Goal: Information Seeking & Learning: Learn about a topic

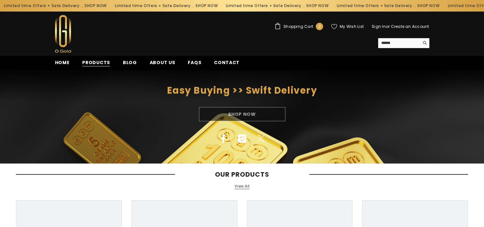
click at [103, 61] on span "Products" at bounding box center [96, 62] width 28 height 7
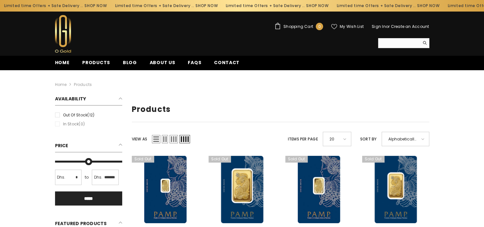
click at [393, 41] on input "Search" at bounding box center [398, 43] width 41 height 10
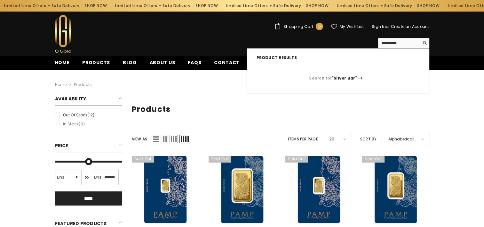
type input "**********"
click at [420, 38] on button "Search" at bounding box center [425, 43] width 10 height 10
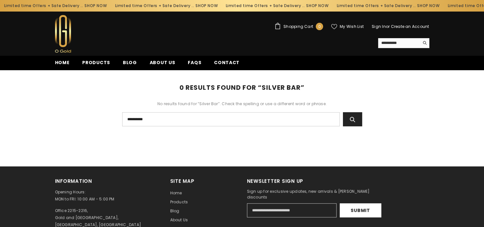
click at [154, 118] on input "**********" at bounding box center [231, 119] width 218 height 14
type input "******"
click at [343, 112] on button "Search" at bounding box center [352, 119] width 19 height 14
click at [98, 63] on span "Products" at bounding box center [96, 62] width 28 height 7
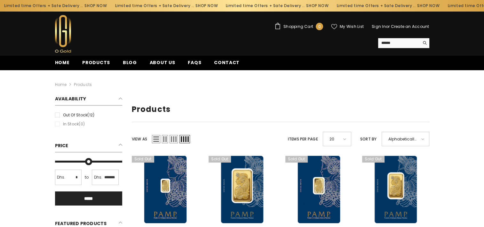
click at [120, 97] on h2 "Availability" at bounding box center [88, 100] width 67 height 10
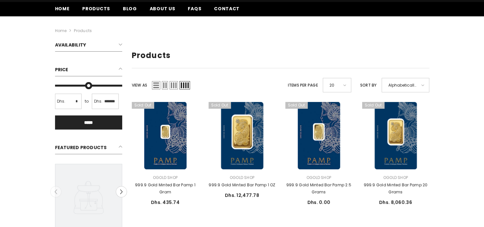
scroll to position [64, 0]
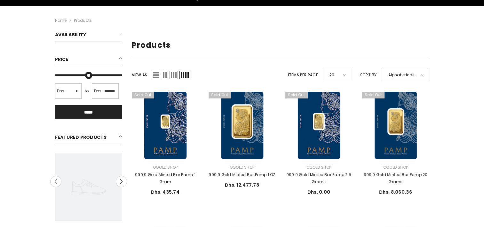
click at [346, 74] on span at bounding box center [344, 75] width 3 height 2
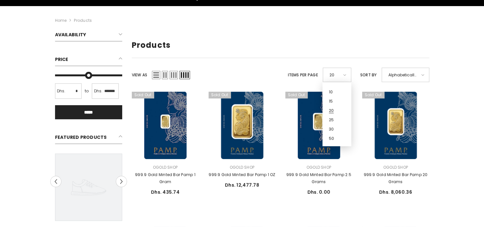
click at [335, 138] on span "50" at bounding box center [335, 136] width 12 height 9
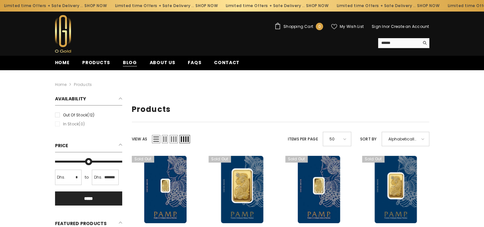
click at [129, 65] on span "Blog" at bounding box center [130, 62] width 14 height 7
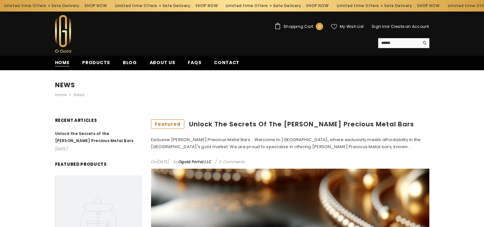
click at [59, 62] on span "Home" at bounding box center [62, 62] width 15 height 7
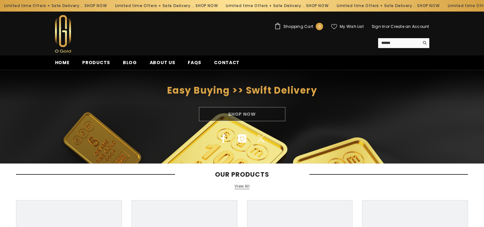
scroll to position [64, 0]
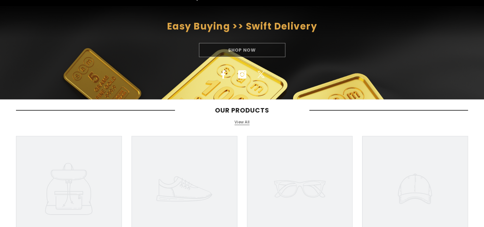
click at [239, 121] on link "View All" at bounding box center [242, 121] width 15 height 5
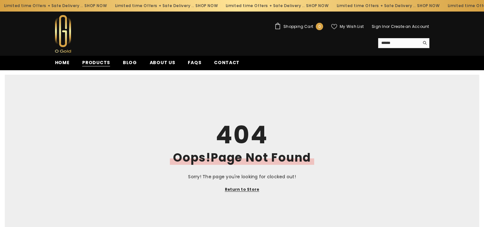
click at [90, 64] on span "Products" at bounding box center [96, 62] width 28 height 7
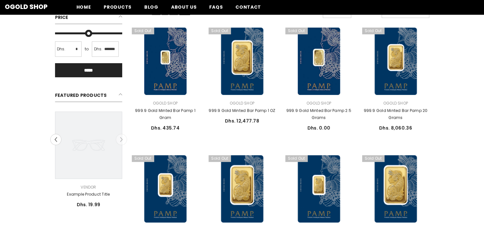
scroll to position [128, 0]
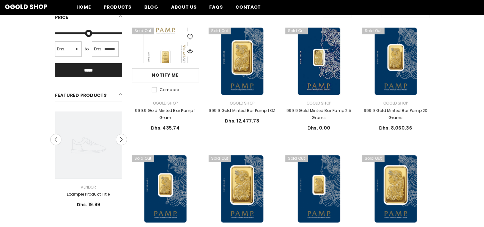
click at [169, 44] on link at bounding box center [165, 61] width 67 height 67
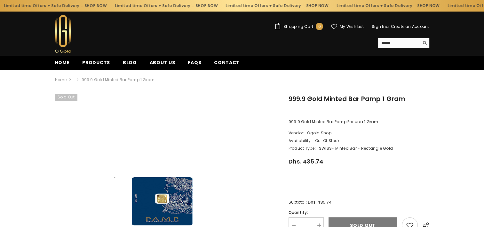
scroll to position [96, 0]
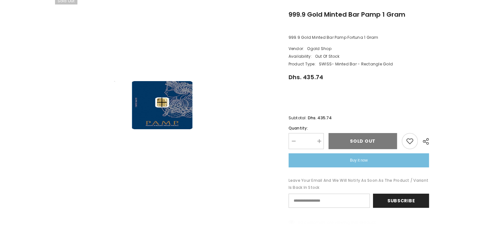
click at [161, 99] on img at bounding box center [162, 105] width 96 height 48
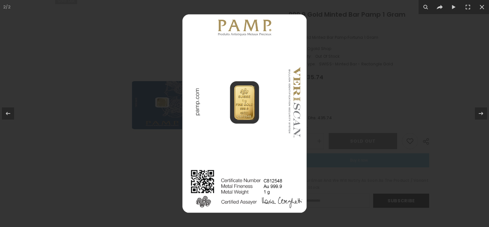
click at [234, 108] on img at bounding box center [244, 113] width 198 height 198
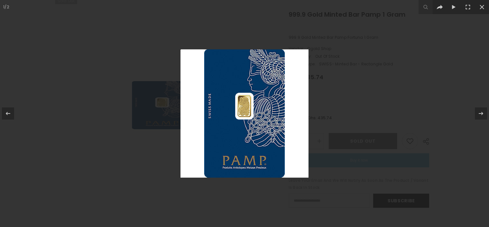
click at [256, 137] on img at bounding box center [244, 113] width 128 height 128
click at [237, 115] on img at bounding box center [244, 113] width 128 height 128
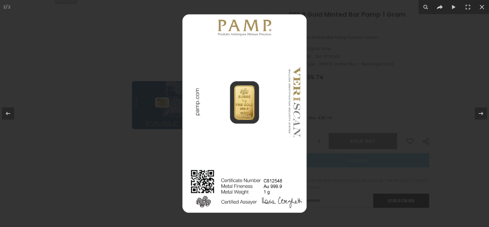
click at [256, 128] on img at bounding box center [244, 113] width 198 height 198
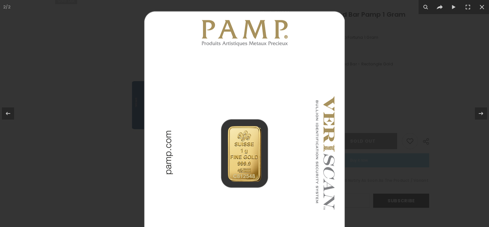
drag, startPoint x: 252, startPoint y: 153, endPoint x: 275, endPoint y: 234, distance: 84.1
click at [275, 131] on html "Skip to content Limited time Offers + Safe Delivery .. SHOP NOW Limited time Of…" at bounding box center [244, 17] width 489 height 227
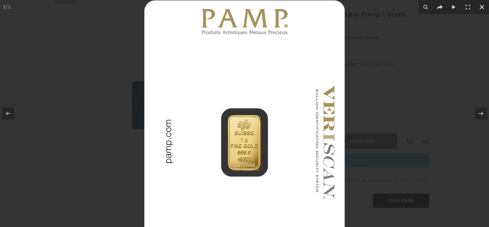
click at [483, 9] on icon at bounding box center [482, 7] width 8 height 8
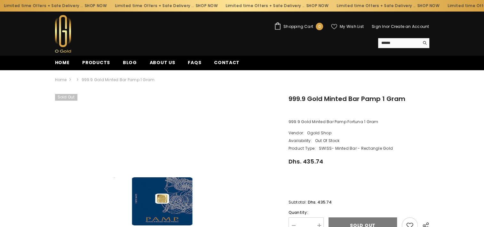
click at [299, 26] on span "Shopping Cart" at bounding box center [299, 27] width 30 height 4
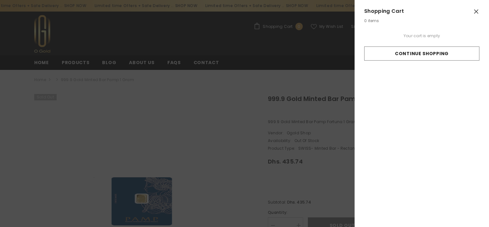
click at [476, 10] on icon "Close" at bounding box center [476, 12] width 6 height 6
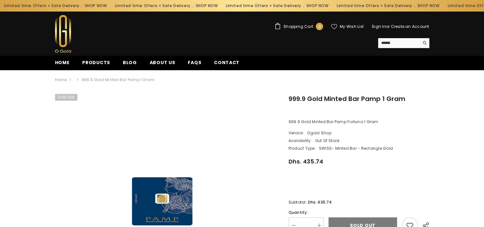
click at [62, 38] on img at bounding box center [63, 33] width 16 height 37
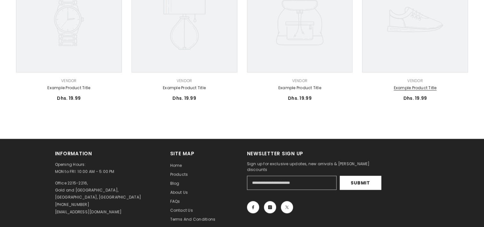
scroll to position [448, 0]
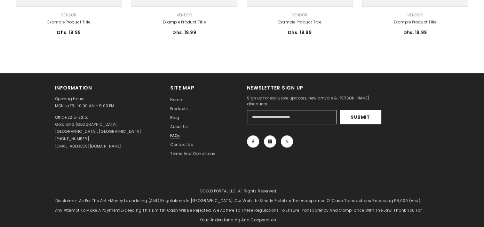
click at [176, 133] on span "FAQs" at bounding box center [175, 134] width 10 height 5
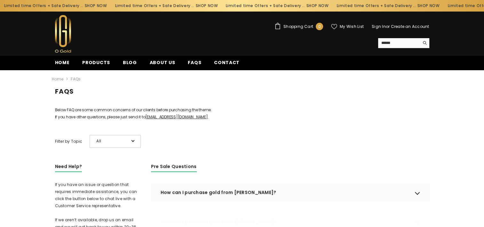
drag, startPoint x: 169, startPoint y: 159, endPoint x: 145, endPoint y: 151, distance: 24.8
click at [134, 148] on div "All" at bounding box center [115, 141] width 51 height 13
click at [234, 120] on p "Below FAQ are some common concerns of our clients before purchasing the theme. …" at bounding box center [242, 113] width 374 height 14
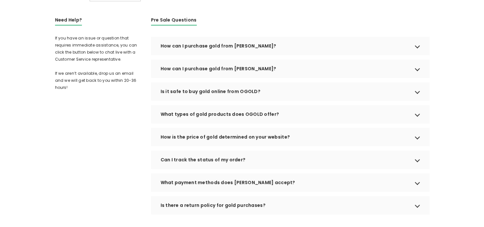
scroll to position [160, 0]
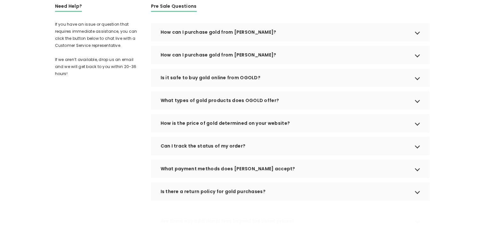
click at [231, 41] on div "How can I purchase gold from OGOLD?" at bounding box center [290, 32] width 278 height 18
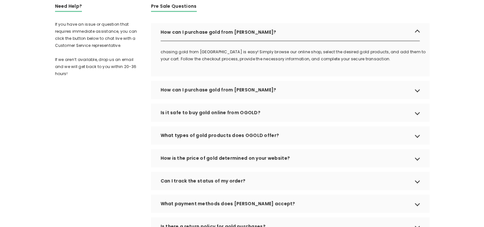
click at [255, 119] on div "Is it safe to buy gold online from OGOLD?" at bounding box center [290, 112] width 278 height 18
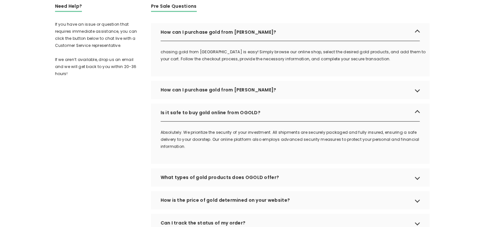
click at [255, 119] on div "Is it safe to buy gold online from OGOLD?" at bounding box center [290, 112] width 278 height 18
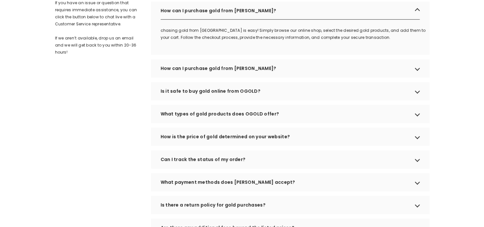
scroll to position [224, 0]
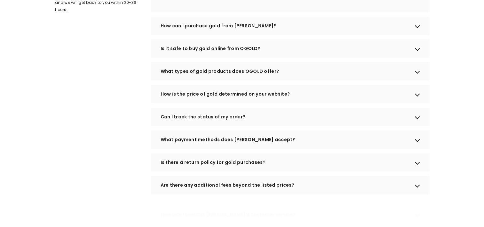
click at [260, 80] on div "What types of gold products does OGOLD offer?" at bounding box center [290, 71] width 278 height 18
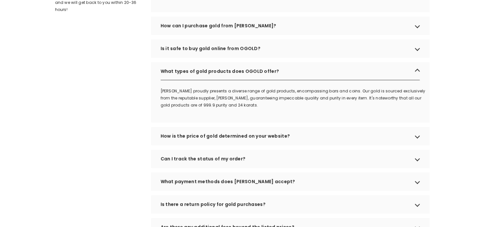
click at [260, 80] on div "What types of gold products does OGOLD offer?" at bounding box center [290, 71] width 278 height 18
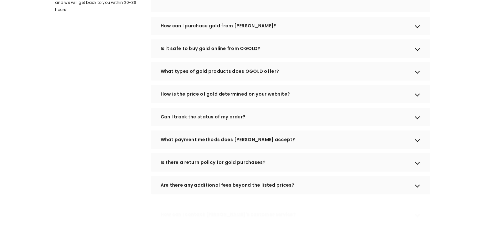
click at [261, 148] on div "What payment methods does OGOLD accept?" at bounding box center [290, 139] width 278 height 18
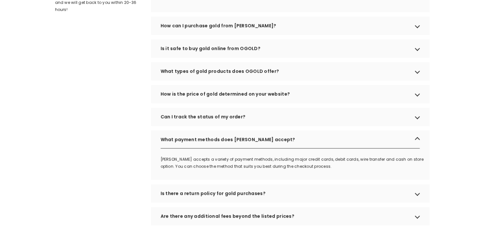
click at [261, 148] on div "What payment methods does OGOLD accept?" at bounding box center [290, 139] width 278 height 18
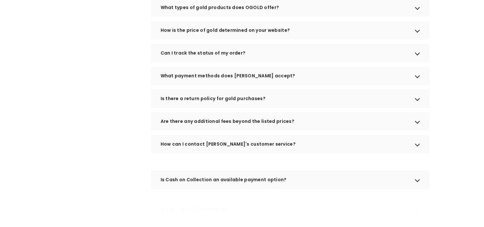
scroll to position [288, 0]
click at [225, 128] on div "Are there any additional fees beyond the listed prices?" at bounding box center [290, 121] width 278 height 18
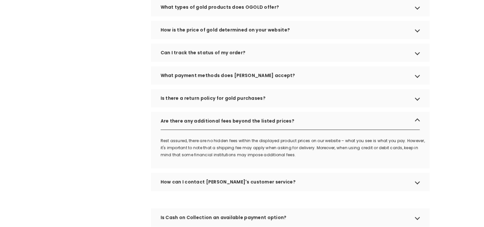
click at [225, 128] on div "Are there any additional fees beyond the listed prices?" at bounding box center [290, 121] width 278 height 18
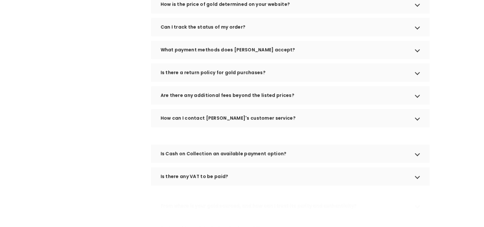
scroll to position [352, 0]
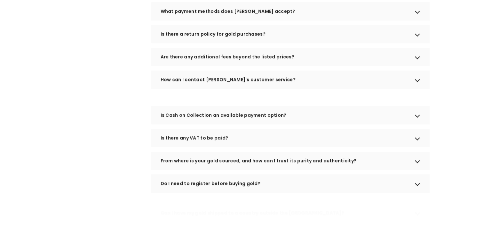
click at [241, 87] on div "How can I contact OGOLD's customer service?" at bounding box center [290, 79] width 278 height 18
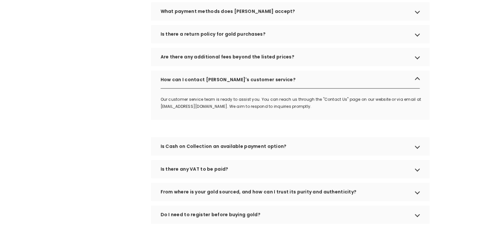
click at [241, 88] on div "How can I contact OGOLD's customer service?" at bounding box center [290, 79] width 278 height 18
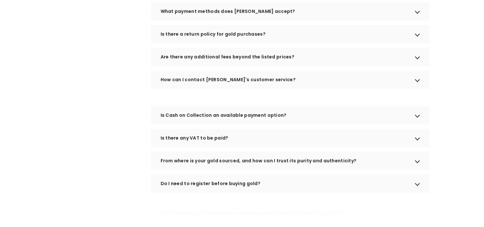
click at [235, 123] on div "Is Cash on Collection an available payment option?" at bounding box center [290, 115] width 278 height 18
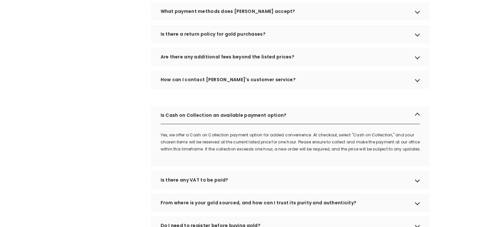
click at [235, 123] on div "Is Cash on Collection an available payment option?" at bounding box center [290, 115] width 278 height 18
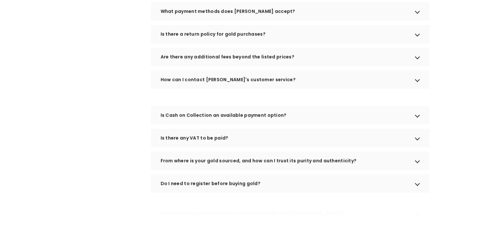
click at [239, 147] on div "Is there any VAT to be paid?" at bounding box center [290, 138] width 278 height 18
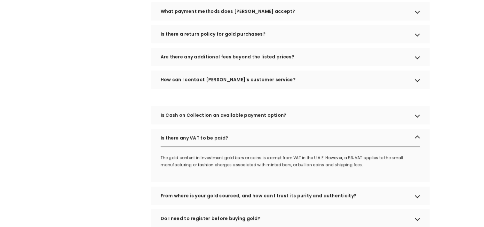
click at [239, 147] on div "Is there any VAT to be paid?" at bounding box center [290, 138] width 278 height 18
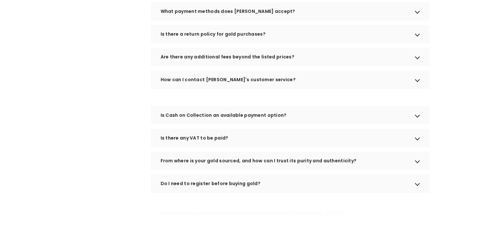
click at [229, 168] on div "From where is your gold sourced, and how can I trust its purity and authenticit…" at bounding box center [290, 160] width 278 height 18
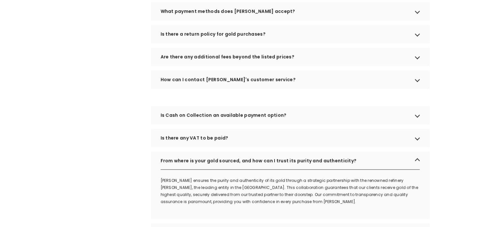
click at [229, 168] on div "From where is your gold sourced, and how can I trust its purity and authenticit…" at bounding box center [290, 160] width 278 height 18
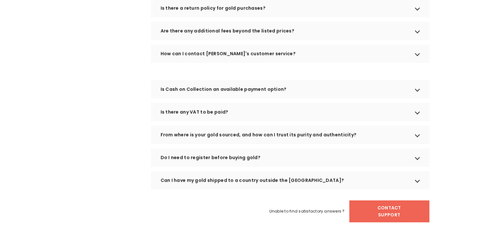
scroll to position [416, 0]
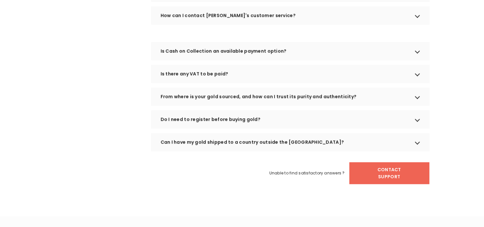
click at [225, 127] on div "Do I need to register before buying gold?" at bounding box center [290, 119] width 278 height 18
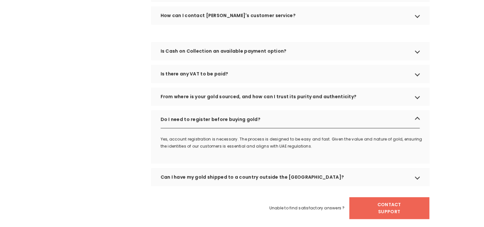
click at [225, 127] on div "Do I need to register before buying gold?" at bounding box center [290, 119] width 278 height 18
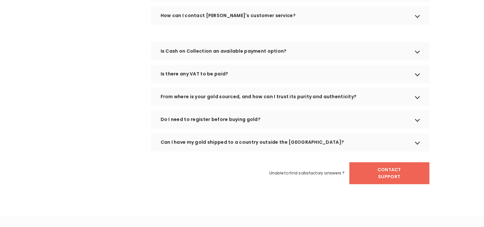
click at [203, 151] on div "Can I have my gold shipped to a country outside the UAE?" at bounding box center [290, 142] width 278 height 18
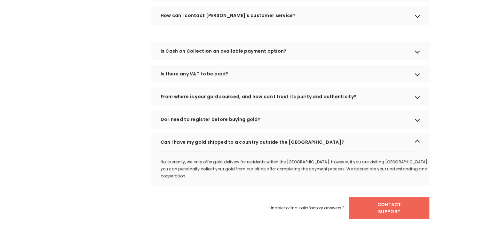
click at [203, 151] on div "Can I have my gold shipped to a country outside the UAE?" at bounding box center [290, 142] width 278 height 18
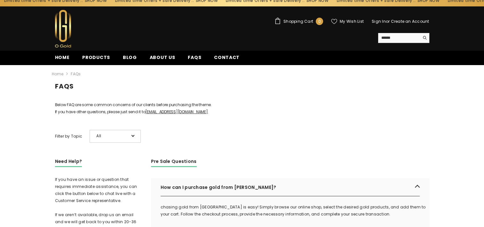
scroll to position [0, 0]
